Goal: Information Seeking & Learning: Learn about a topic

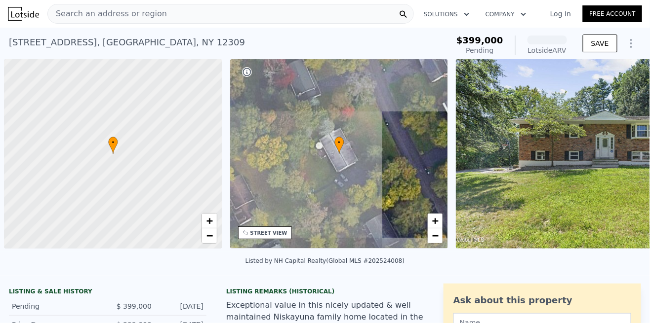
scroll to position [0, 4]
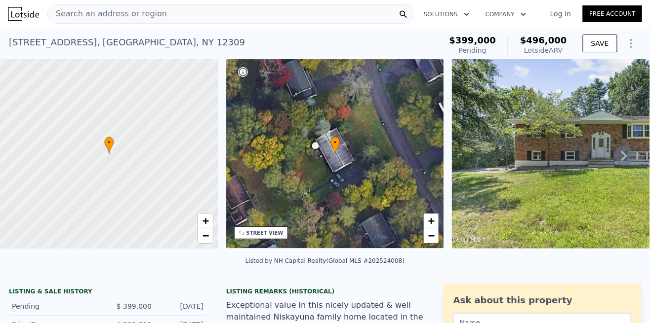
click at [403, 13] on div at bounding box center [404, 13] width 20 height 19
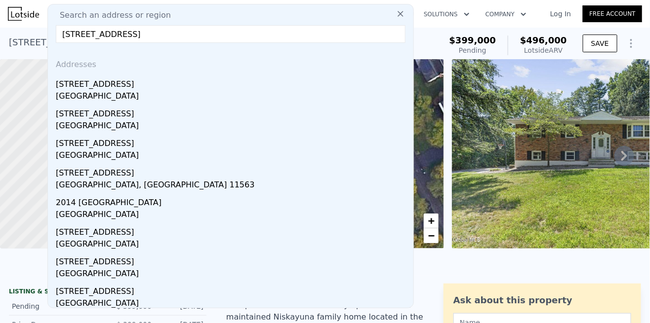
type input "[STREET_ADDRESS]"
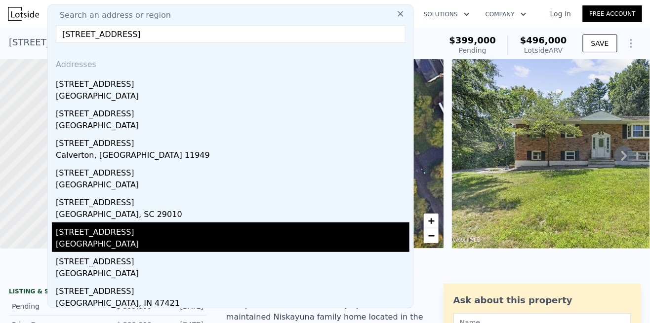
click at [242, 245] on div "[GEOGRAPHIC_DATA]" at bounding box center [233, 246] width 354 height 14
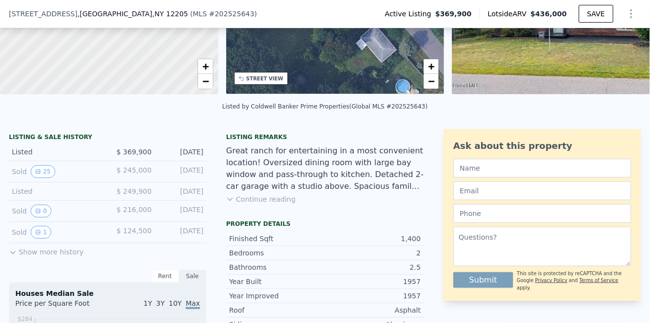
scroll to position [151, 0]
click at [40, 171] on button "25" at bounding box center [43, 171] width 24 height 13
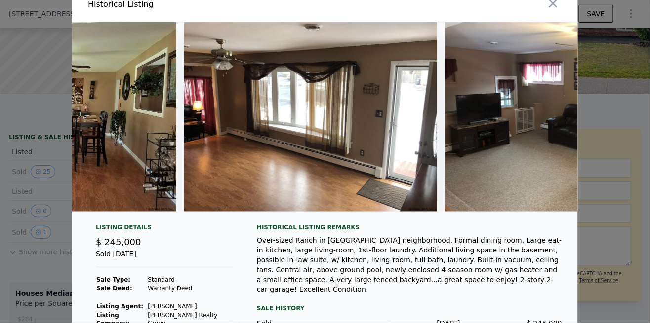
scroll to position [0, 0]
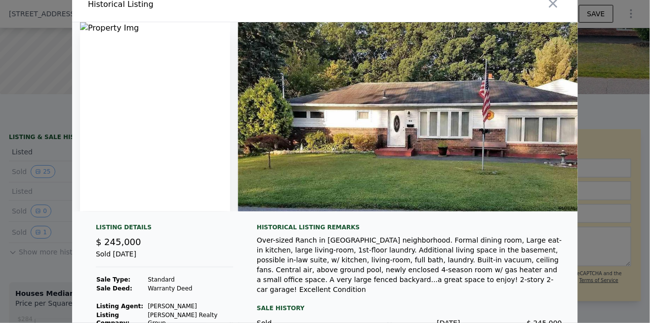
click at [551, 5] on icon "button" at bounding box center [553, 4] width 8 height 8
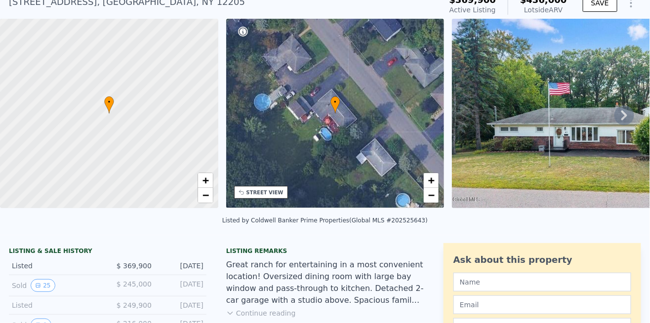
scroll to position [42, 0]
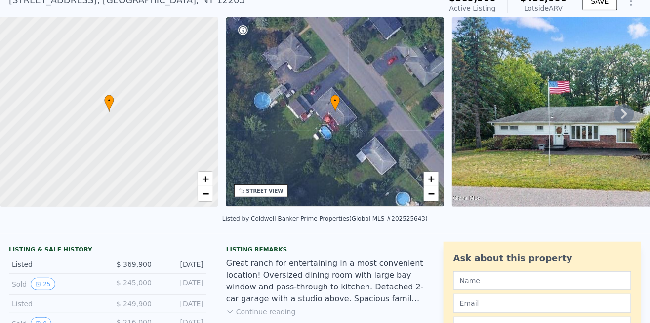
click at [245, 25] on div "• + −" at bounding box center [335, 112] width 218 height 190
click at [245, 29] on icon at bounding box center [243, 30] width 10 height 10
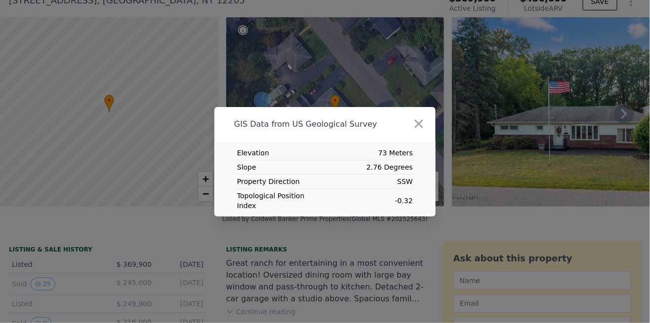
click at [421, 131] on icon "button" at bounding box center [419, 124] width 14 height 14
